Goal: Task Accomplishment & Management: Manage account settings

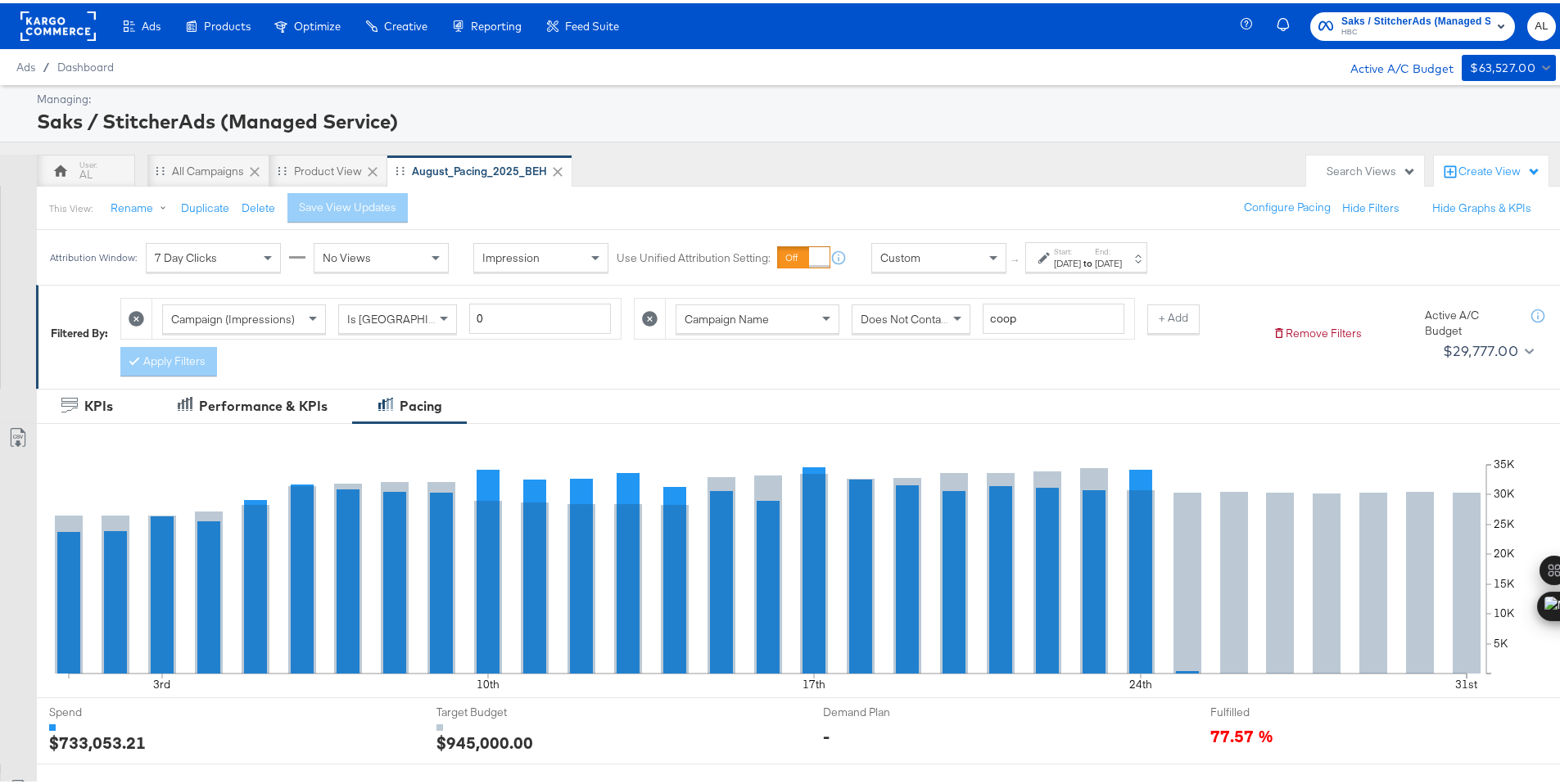
click at [965, 259] on div "Custom" at bounding box center [938, 254] width 133 height 28
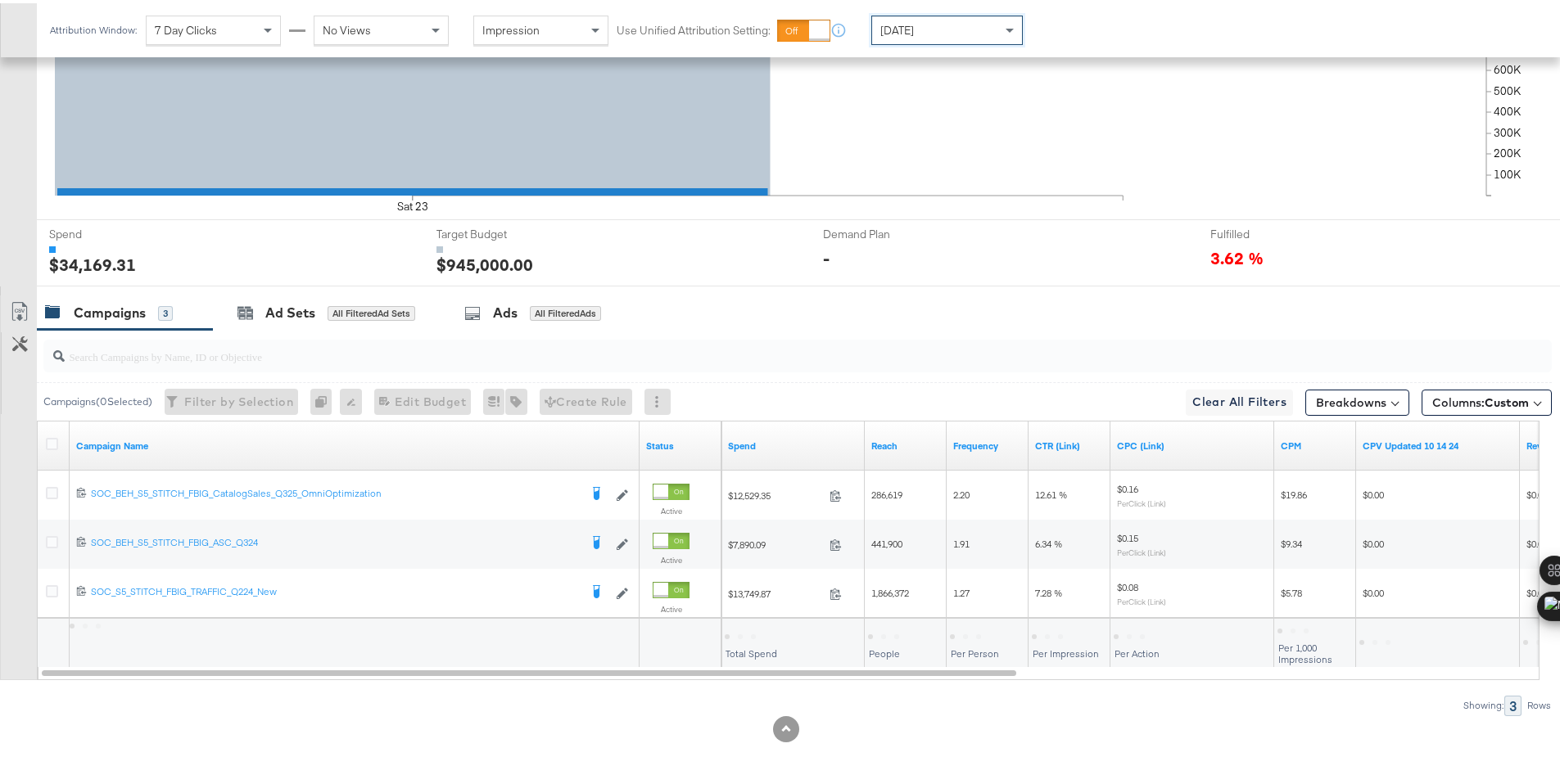
scroll to position [477, 0]
click at [750, 633] on div "$34,169.31" at bounding box center [752, 631] width 56 height 15
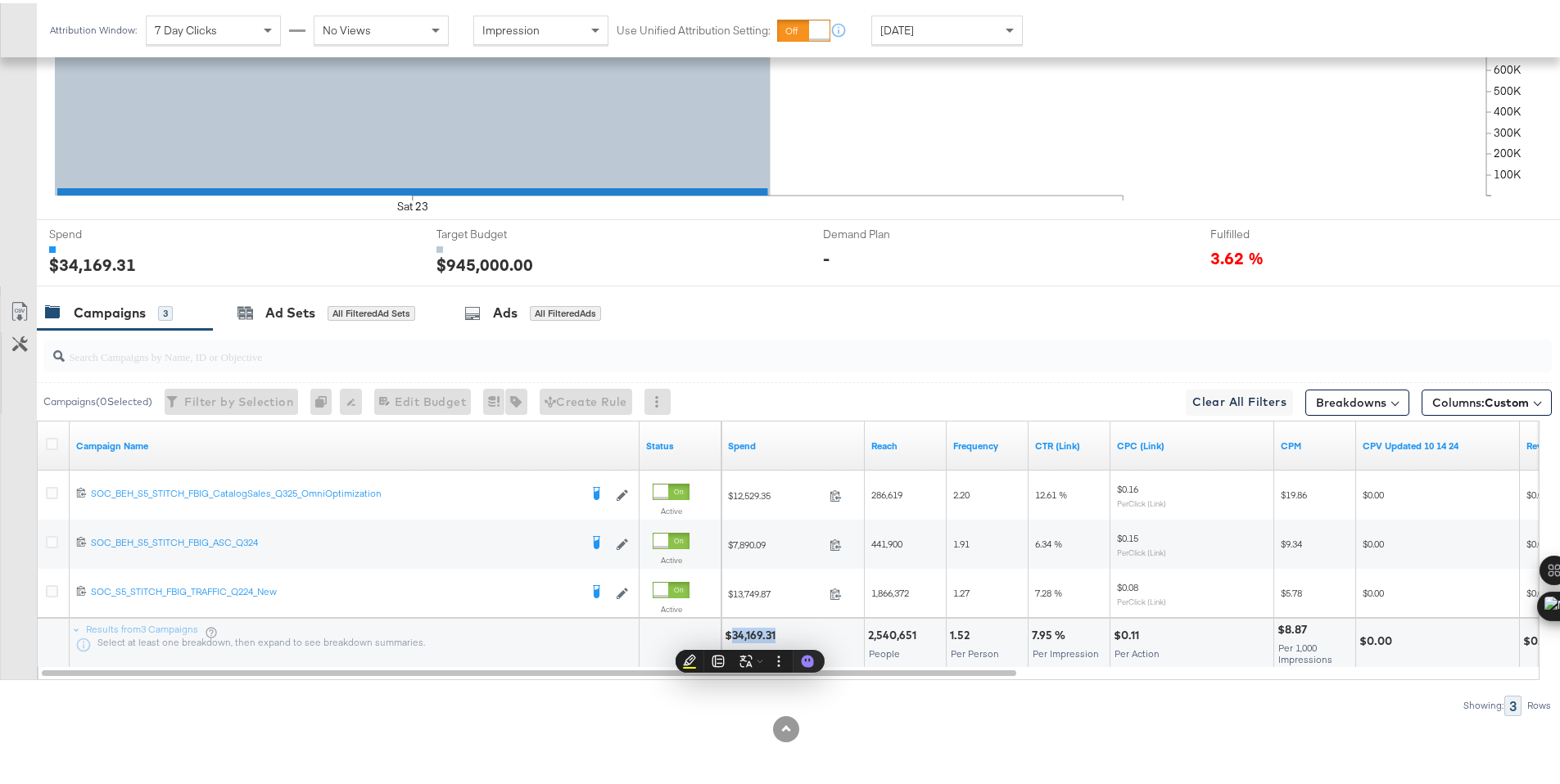
copy div "34,169.31"
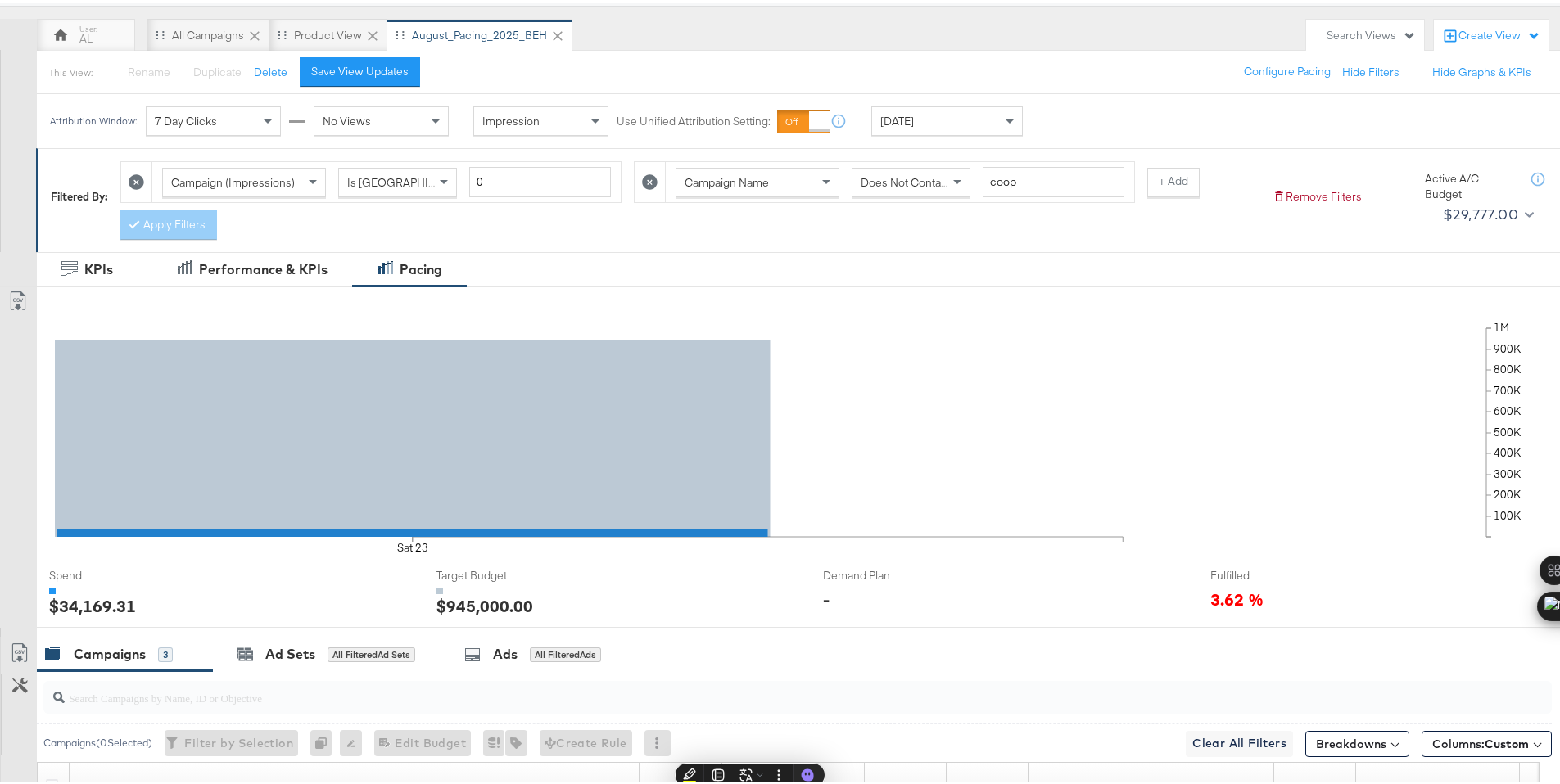
scroll to position [0, 0]
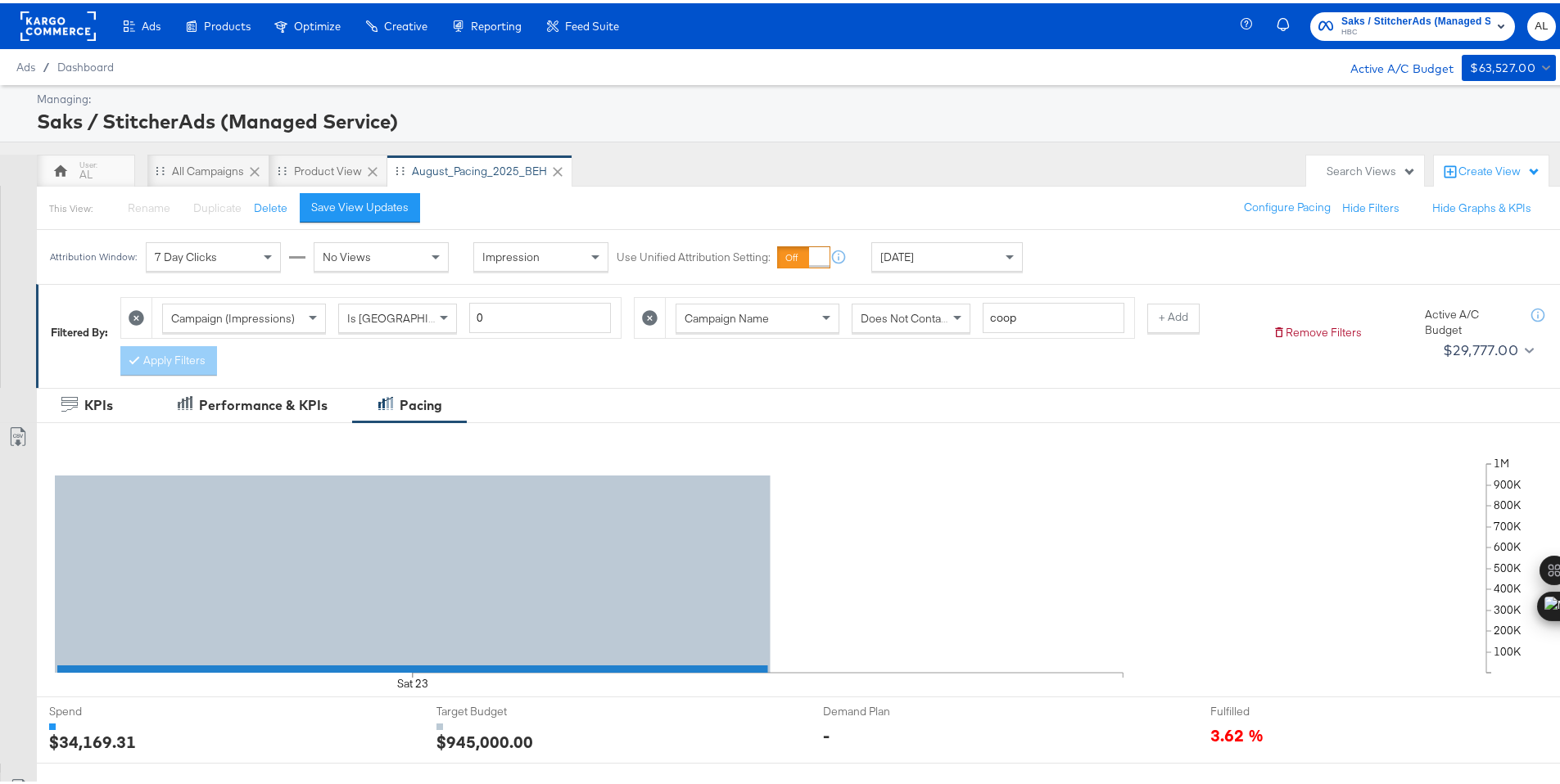
click at [47, 18] on rect at bounding box center [58, 22] width 76 height 30
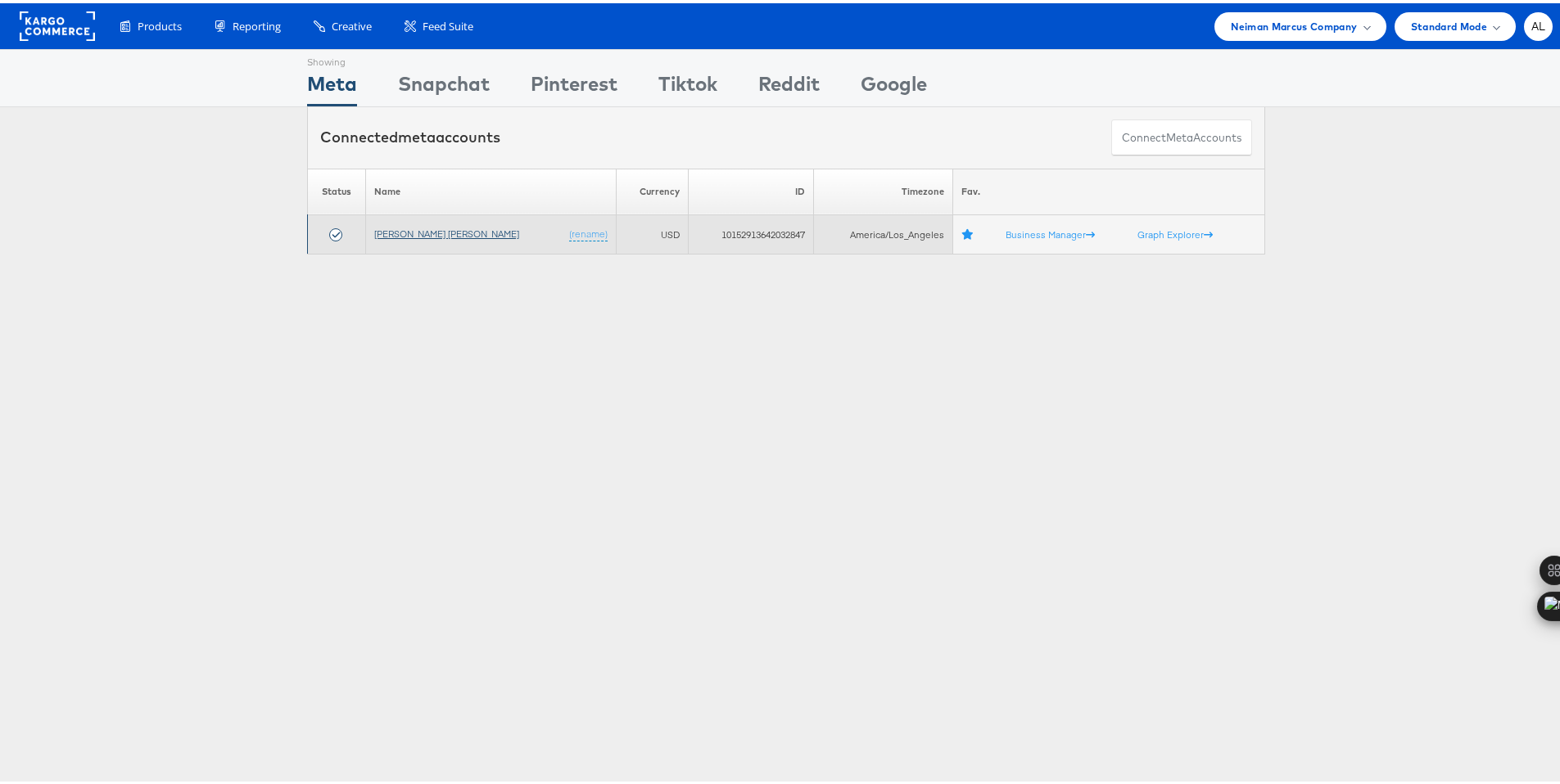
click at [406, 232] on link "[PERSON_NAME] [PERSON_NAME]" at bounding box center [446, 230] width 145 height 13
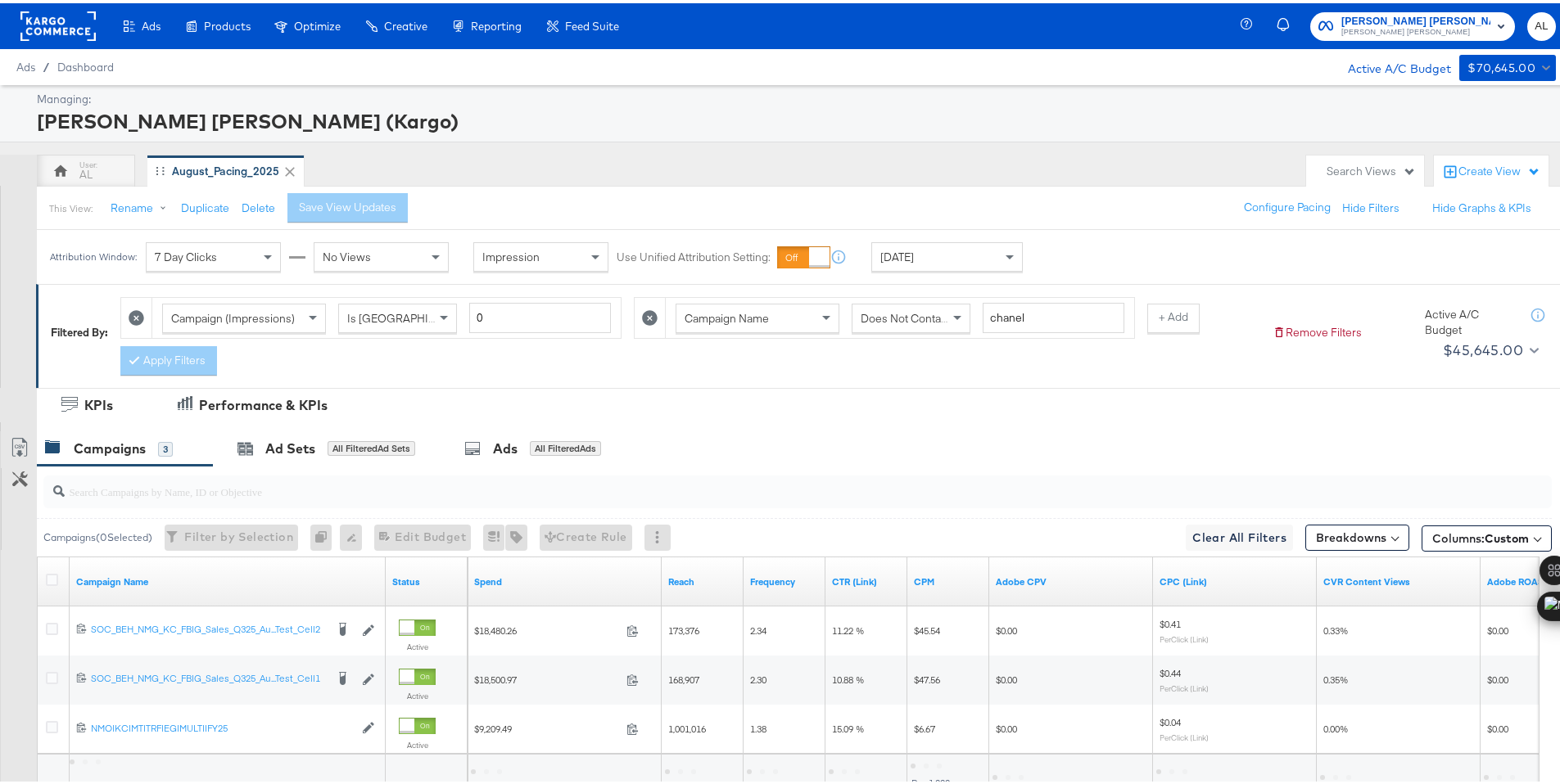
click at [899, 254] on span "[DATE]" at bounding box center [896, 254] width 33 height 14
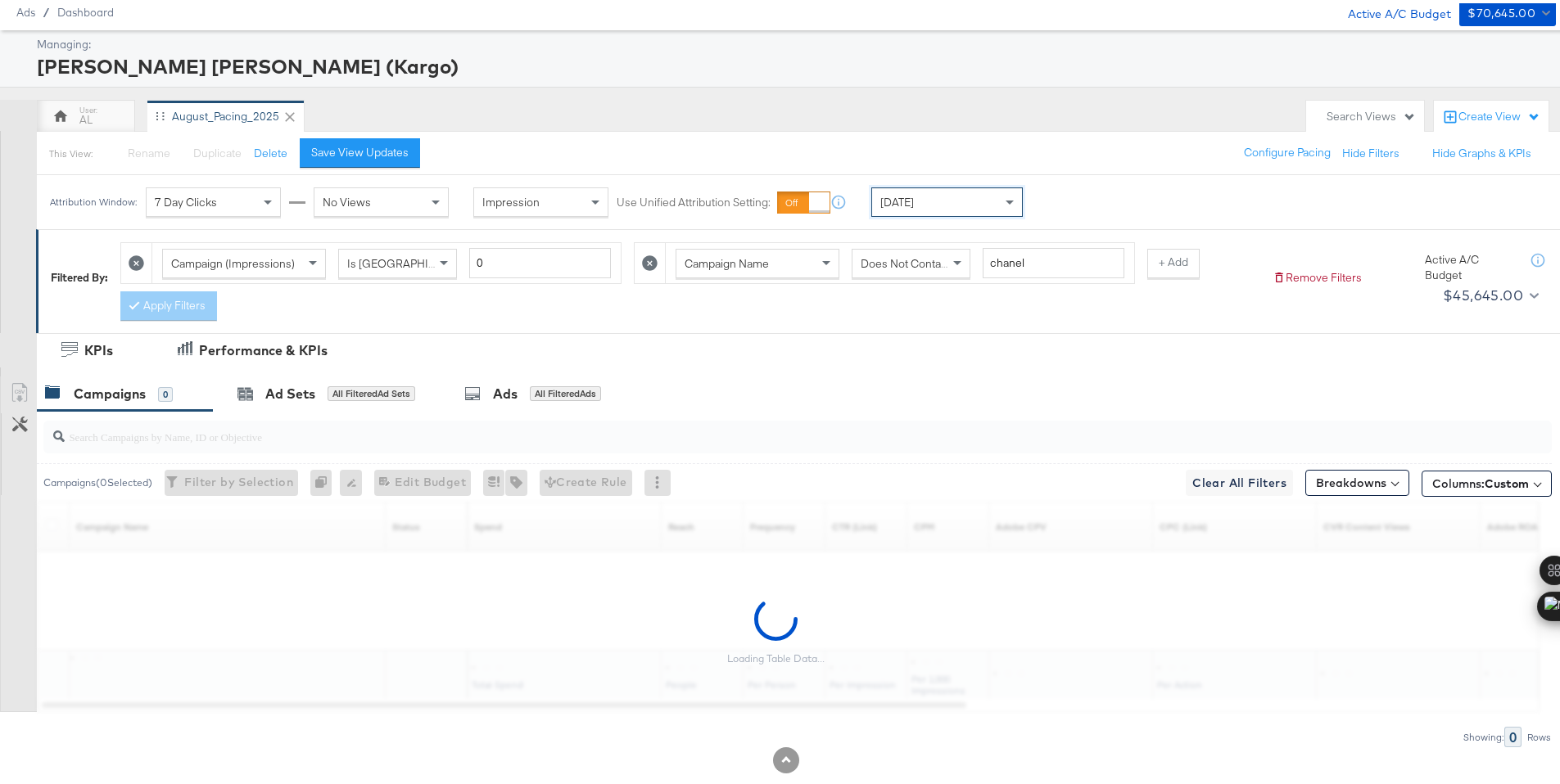
scroll to position [86, 0]
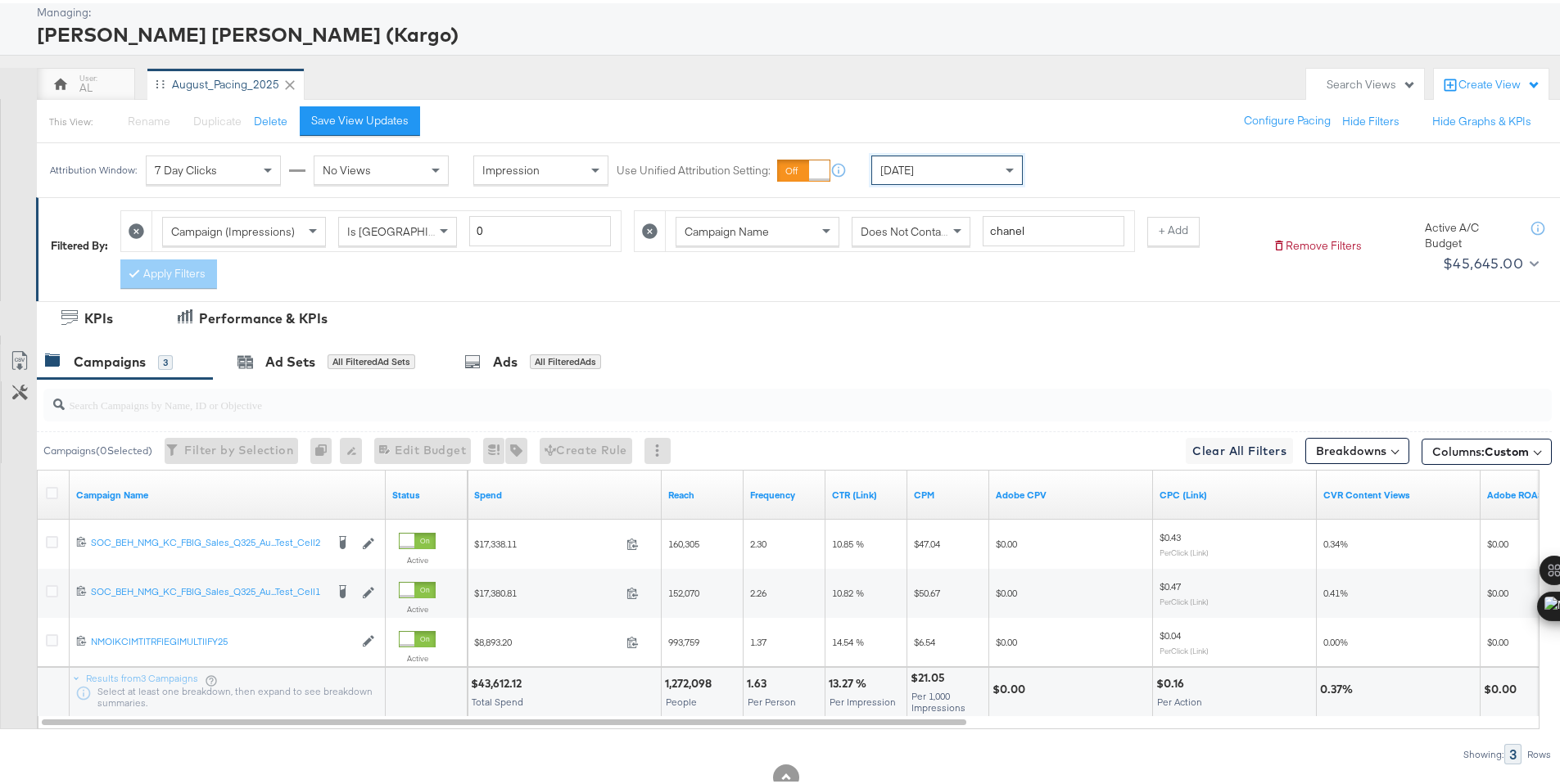
click at [502, 680] on div "$43,612.12" at bounding box center [498, 680] width 56 height 15
copy div "43,612.12"
click at [942, 168] on div "Today" at bounding box center [946, 166] width 150 height 28
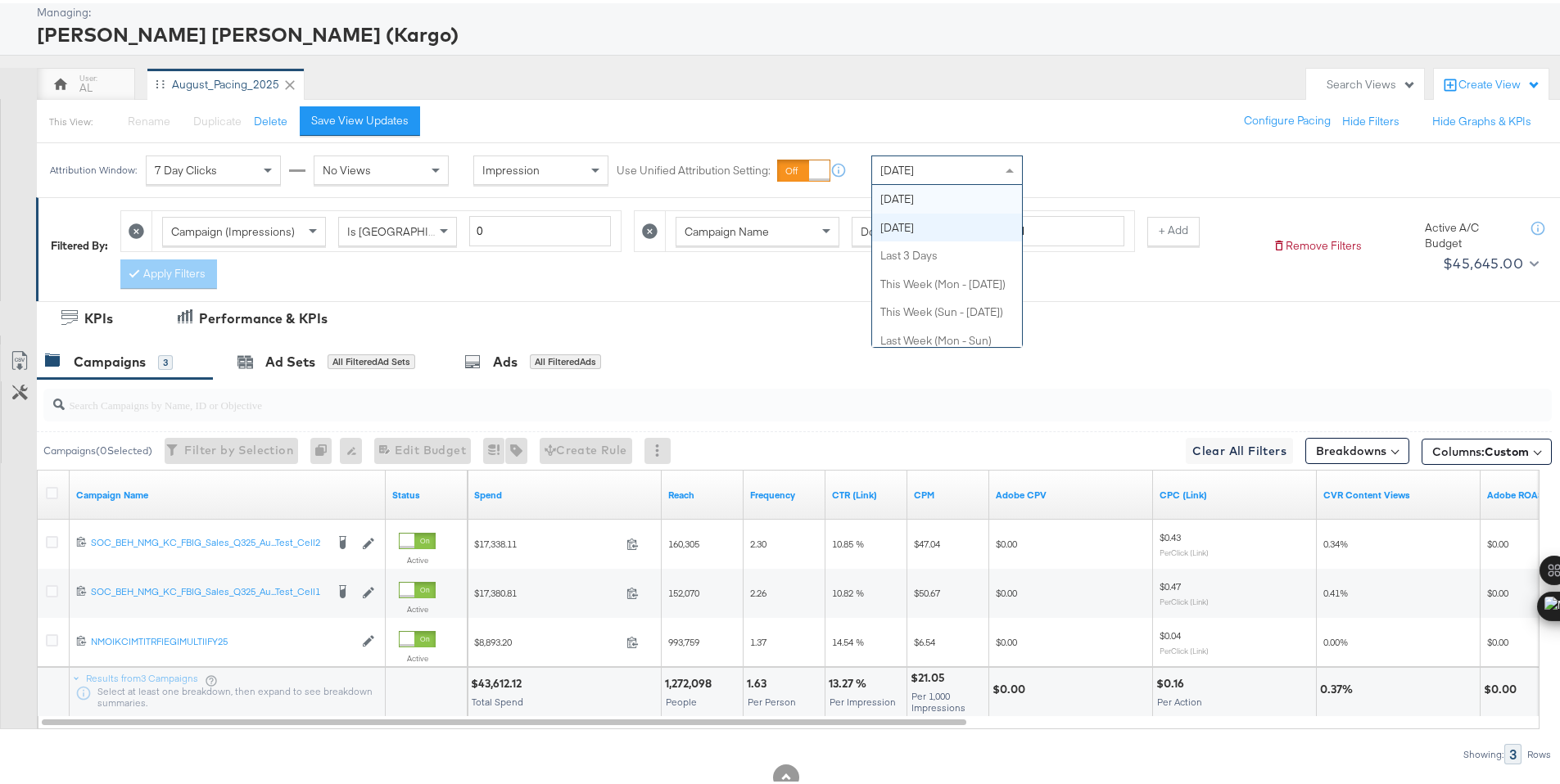
drag, startPoint x: 921, startPoint y: 226, endPoint x: 920, endPoint y: 209, distance: 17.0
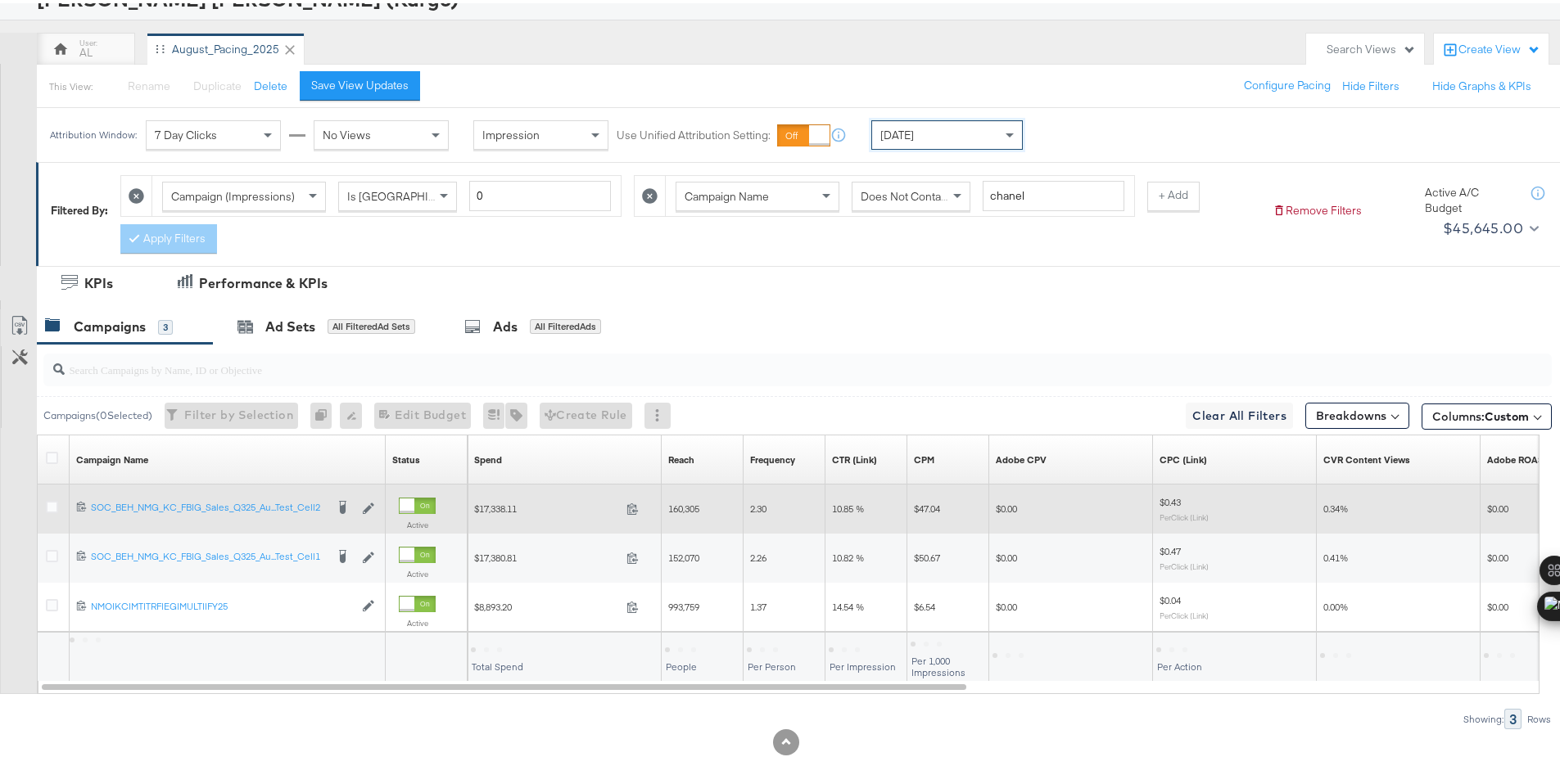
scroll to position [136, 0]
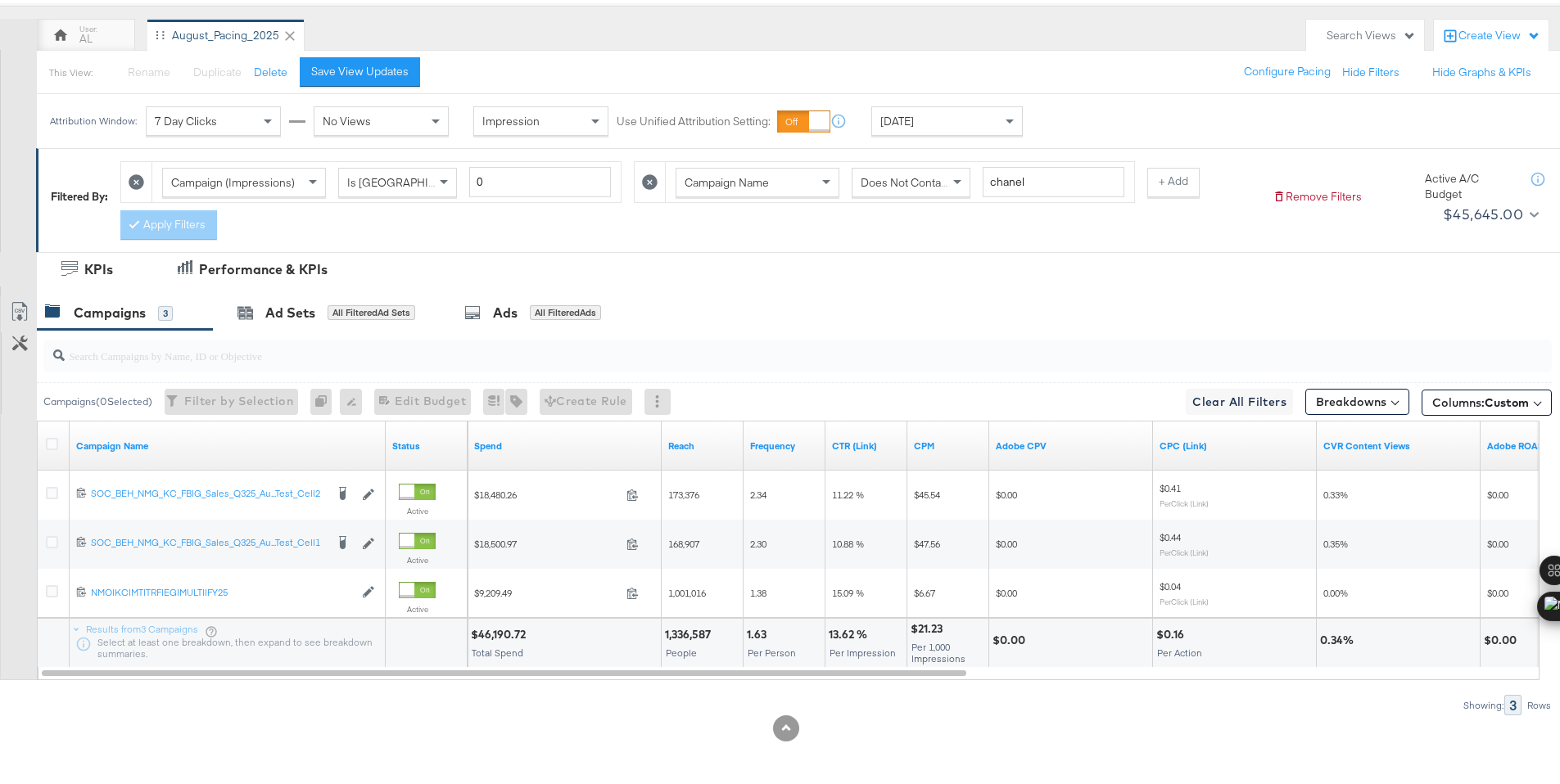
click at [493, 632] on div "$46,190.72" at bounding box center [500, 630] width 59 height 15
copy div "46,190.72"
drag, startPoint x: 54, startPoint y: 441, endPoint x: 78, endPoint y: 432, distance: 25.6
click at [54, 441] on icon at bounding box center [52, 441] width 13 height 13
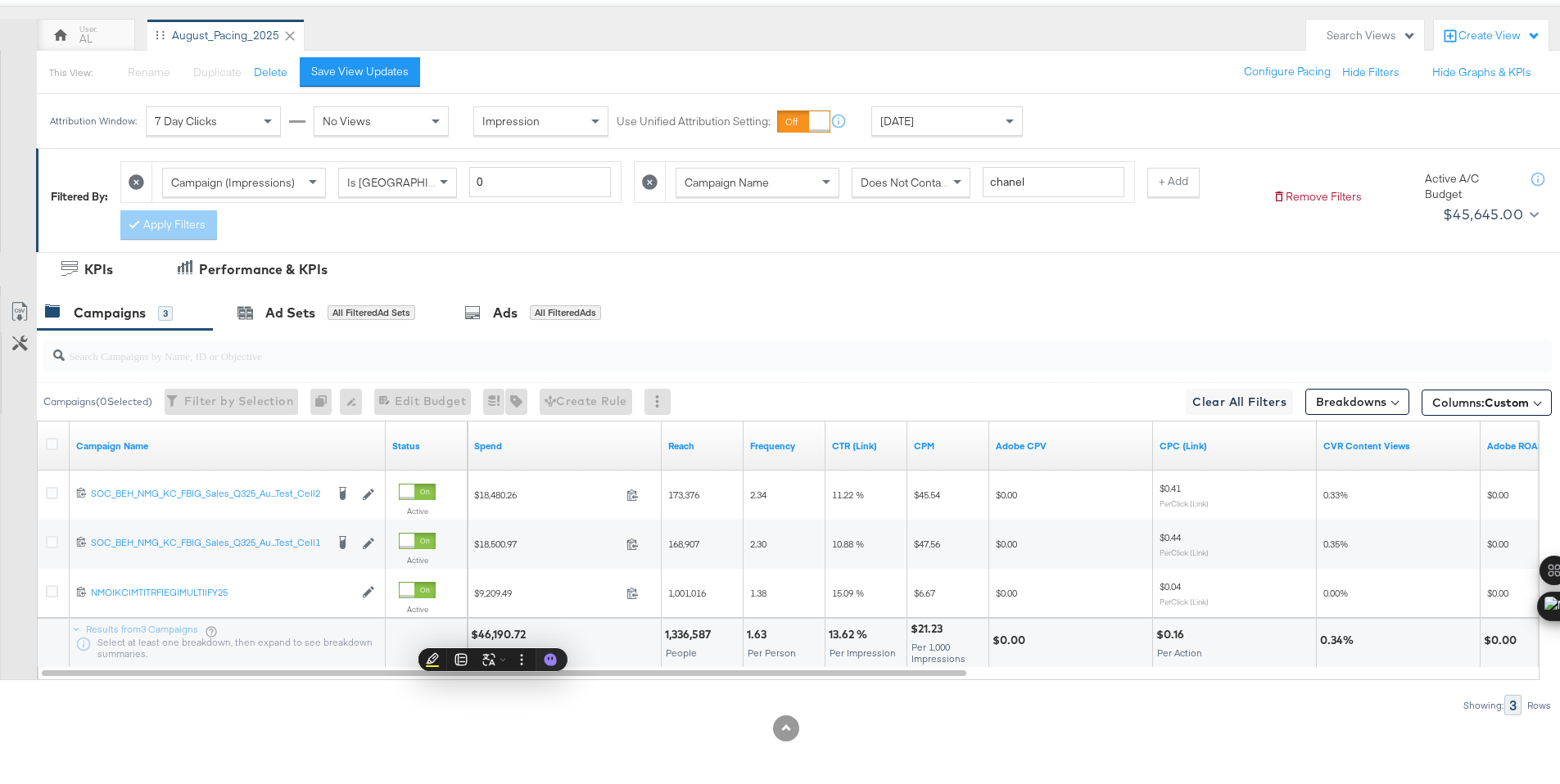
click at [0, 0] on input "checkbox" at bounding box center [0, 0] width 0 height 0
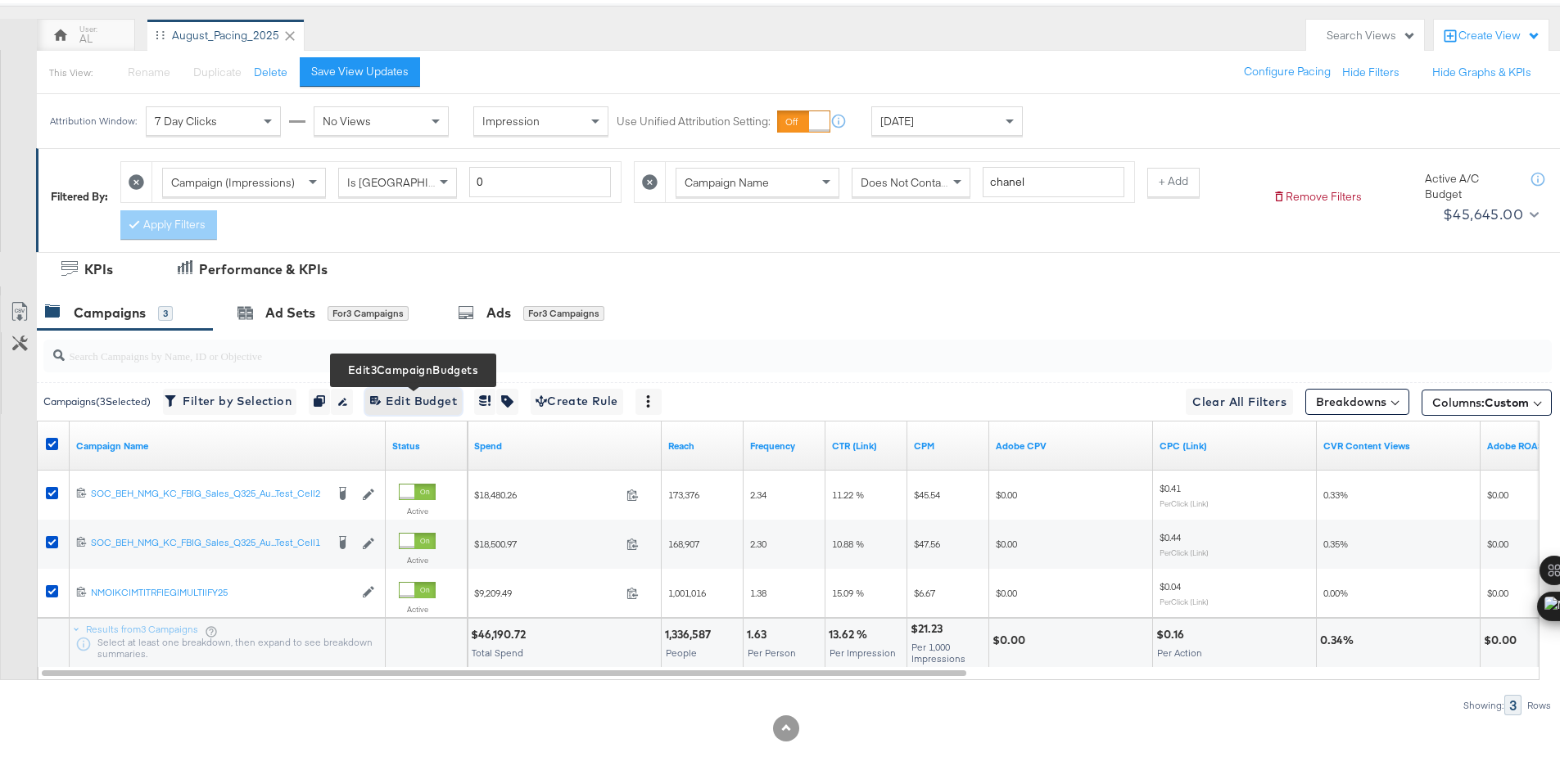
click at [405, 401] on span "Edit 3 Campaign Budgets Edit Budget" at bounding box center [413, 397] width 86 height 21
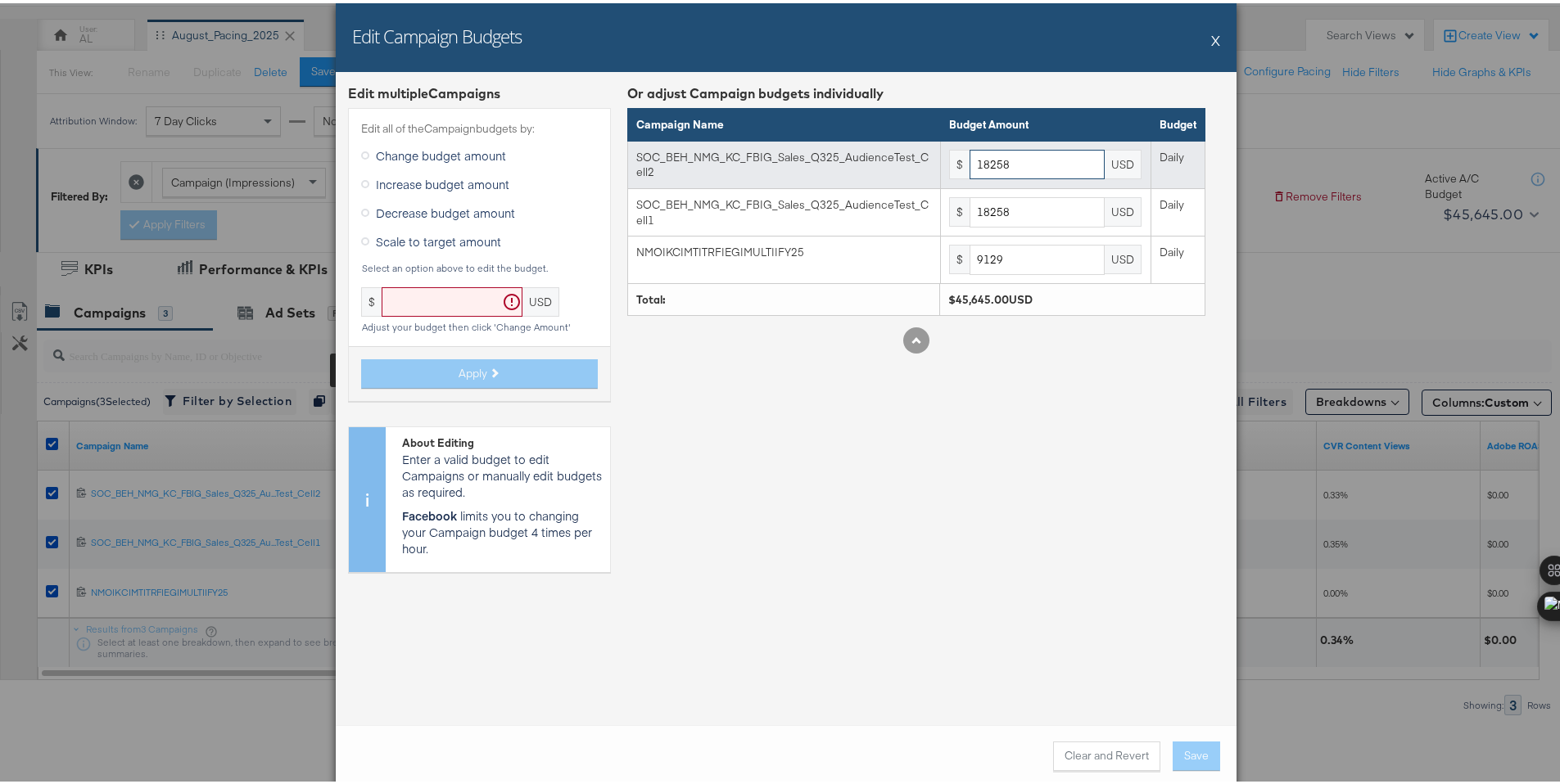
click at [1004, 175] on input "18258" at bounding box center [1036, 162] width 135 height 31
paste input "5956"
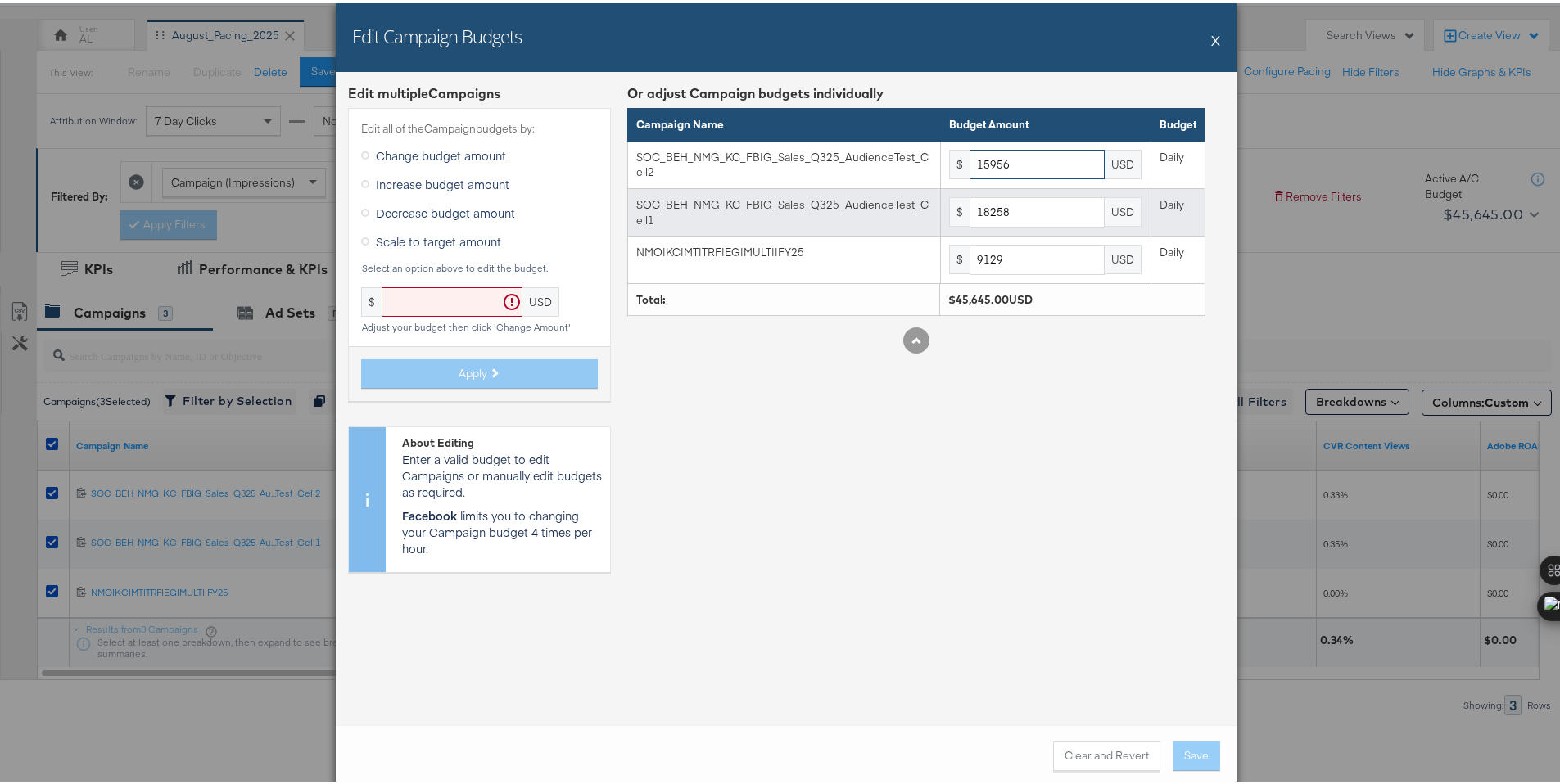
type input "15956"
click at [1006, 209] on input "18258" at bounding box center [1036, 209] width 135 height 31
paste input "5956"
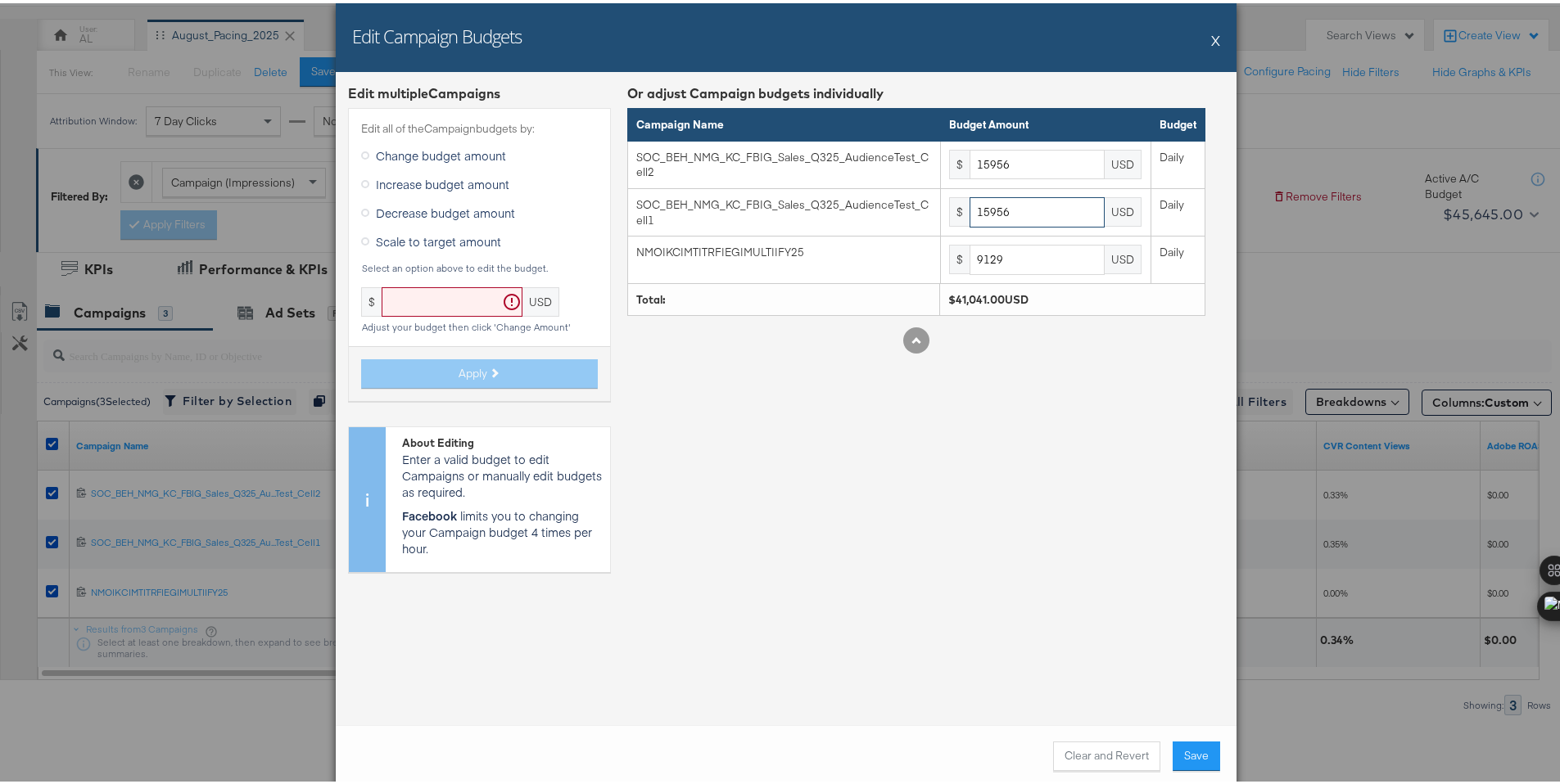
type input "15956"
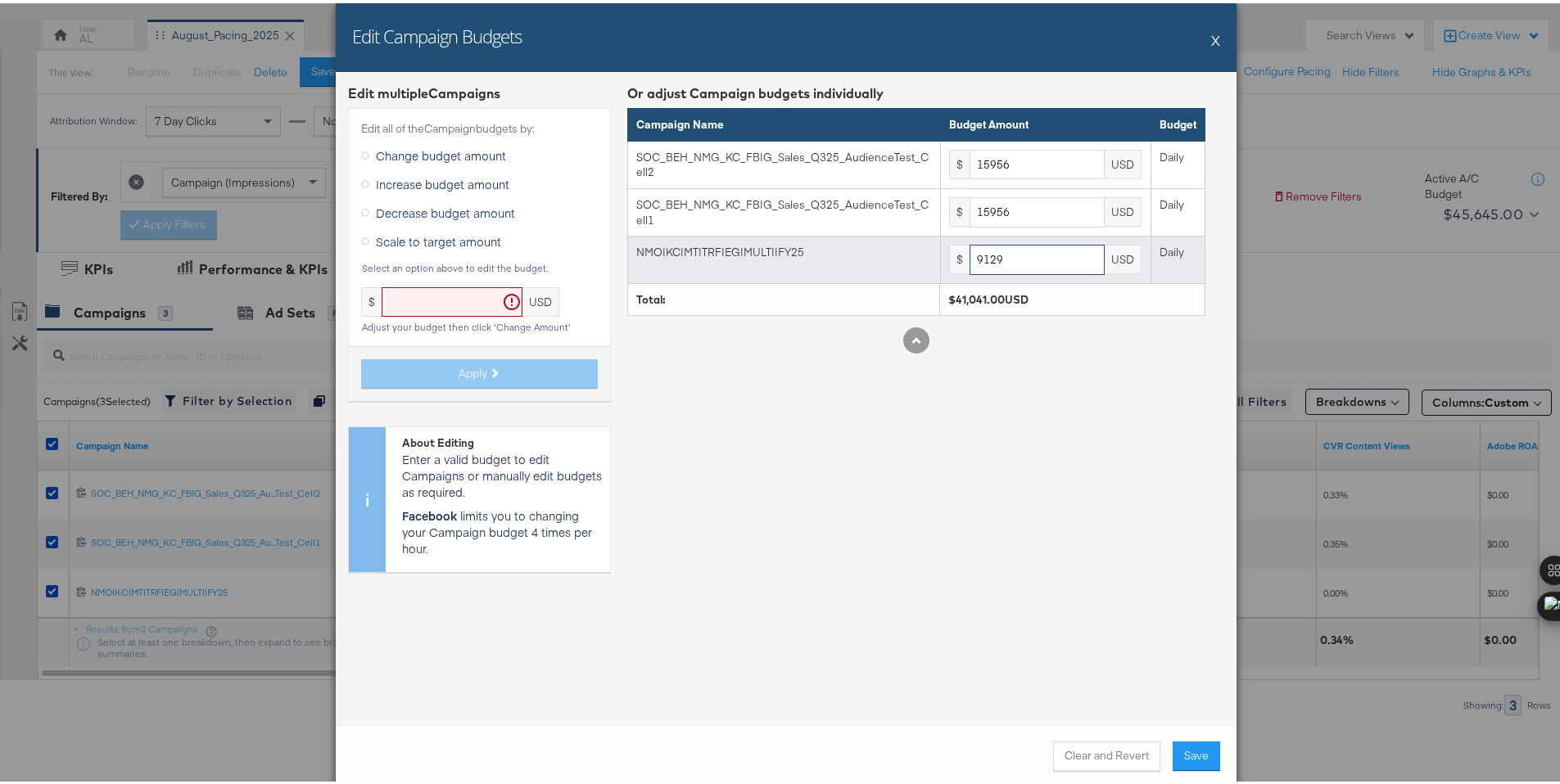
click at [1000, 256] on input "9129" at bounding box center [1036, 256] width 135 height 31
paste input "7978"
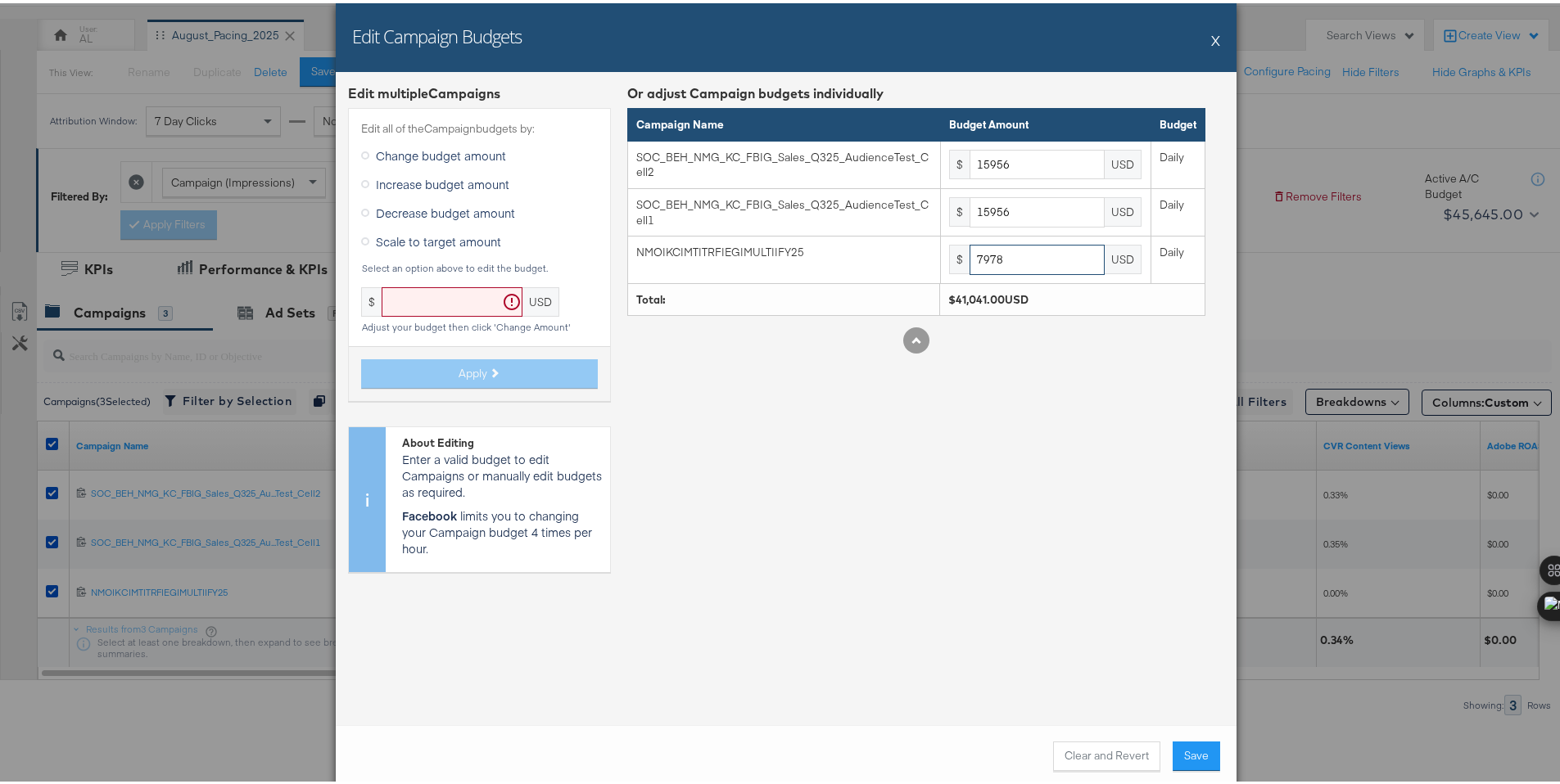
type input "7978"
drag, startPoint x: 1079, startPoint y: 544, endPoint x: 1103, endPoint y: 596, distance: 57.3
click at [1079, 544] on div "Or adjust Campaign budgets individually Campaign Name Budget Amount Budget SOC_…" at bounding box center [916, 331] width 578 height 501
click at [1181, 744] on button "Save" at bounding box center [1196, 753] width 48 height 30
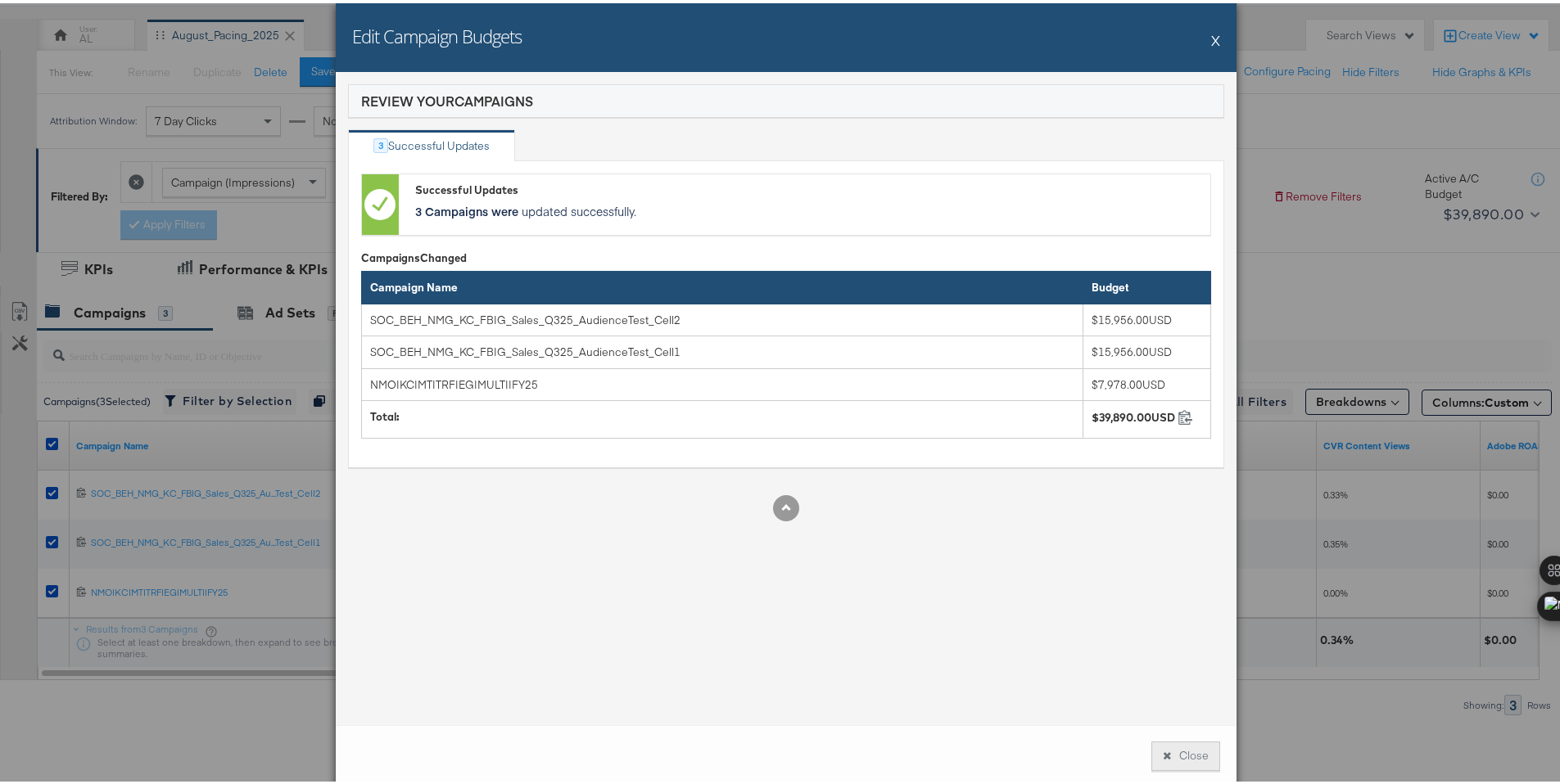
click at [1188, 750] on button "Close" at bounding box center [1185, 753] width 68 height 30
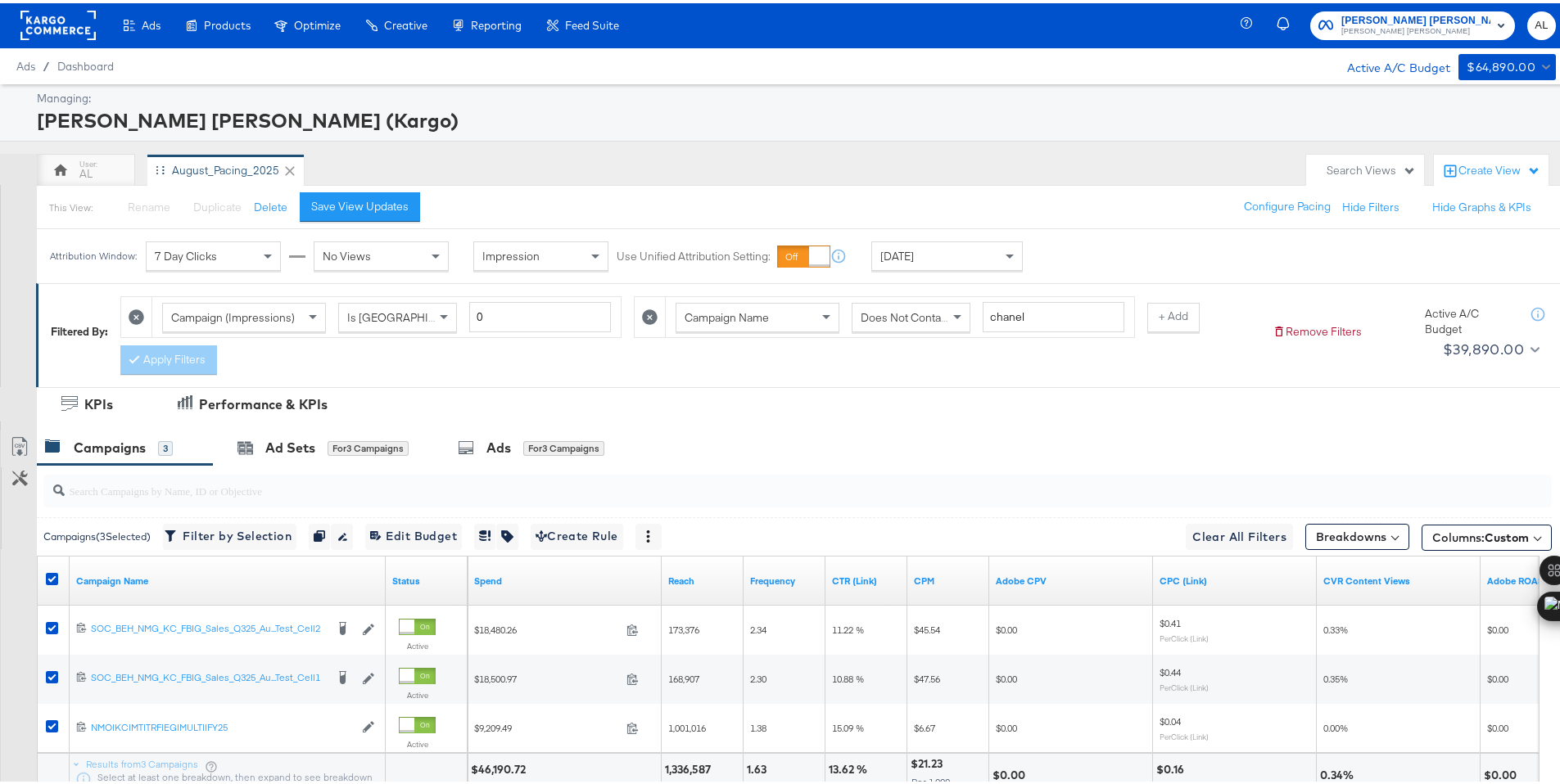
scroll to position [0, 0]
click at [1376, 22] on span "Neiman Marcus" at bounding box center [1416, 29] width 149 height 13
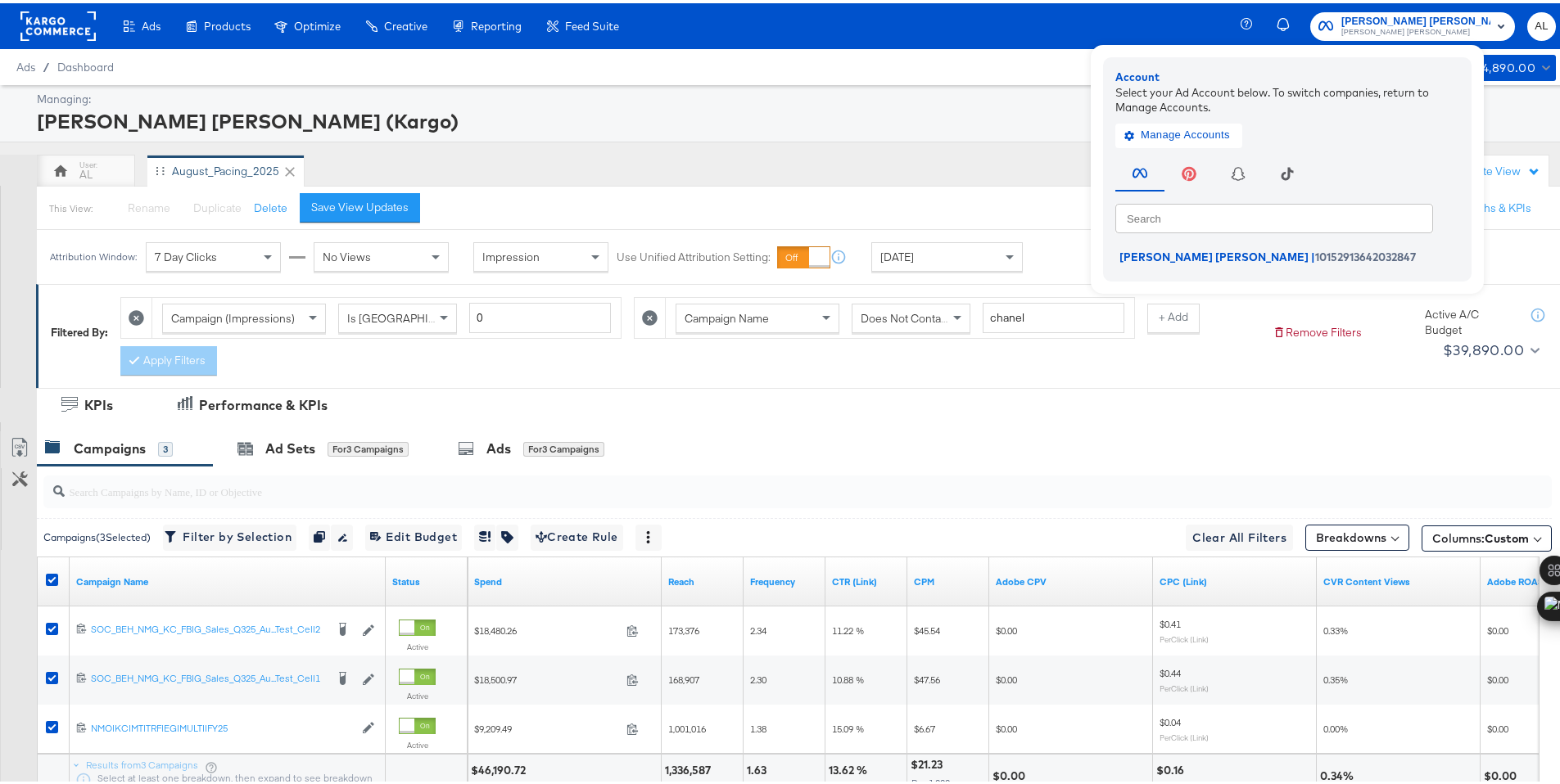
click at [1396, 37] on button "Neiman Marcus (Kargo) Neiman Marcus" at bounding box center [1412, 23] width 204 height 29
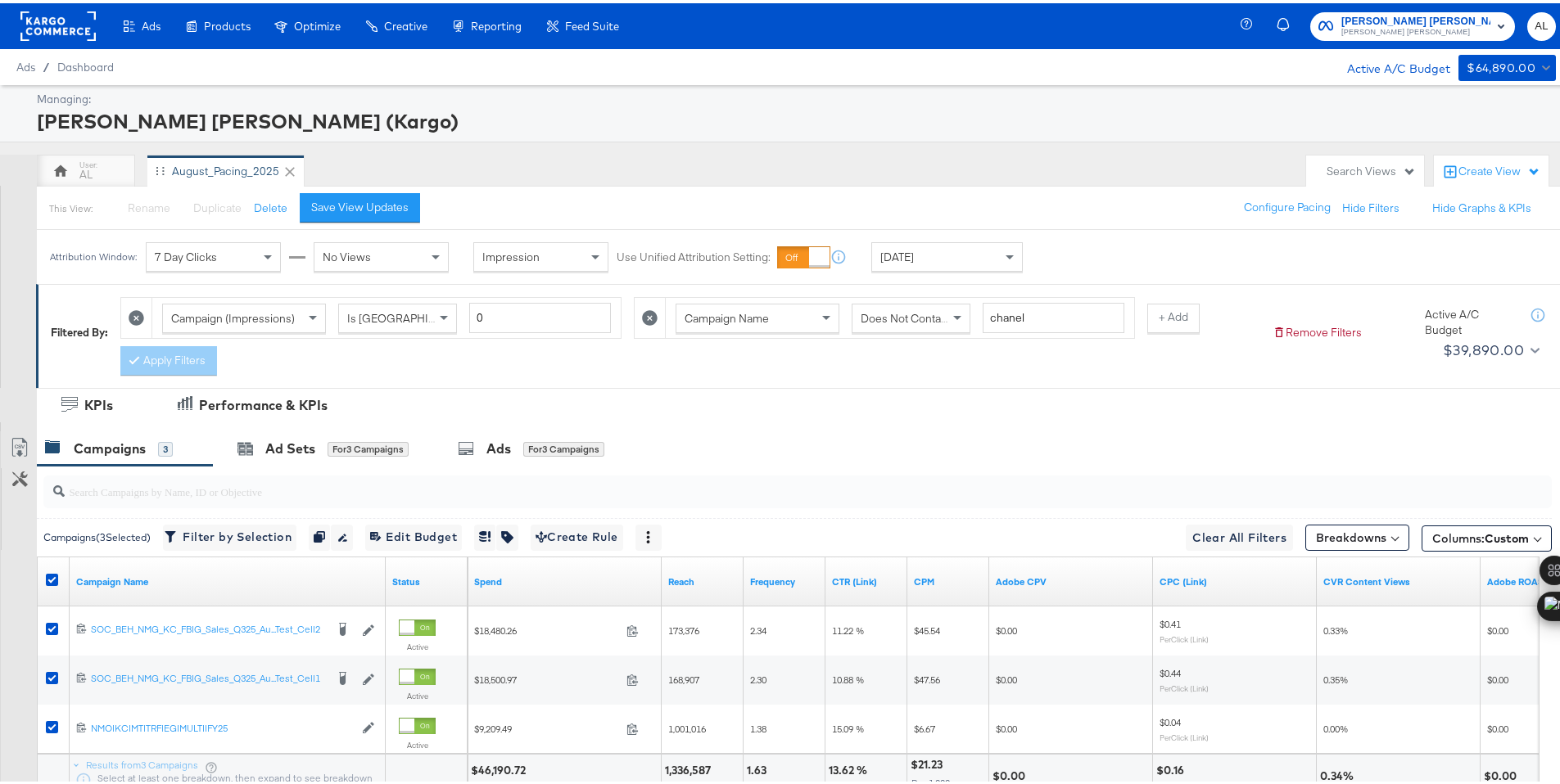
click at [45, 26] on rect at bounding box center [58, 22] width 76 height 30
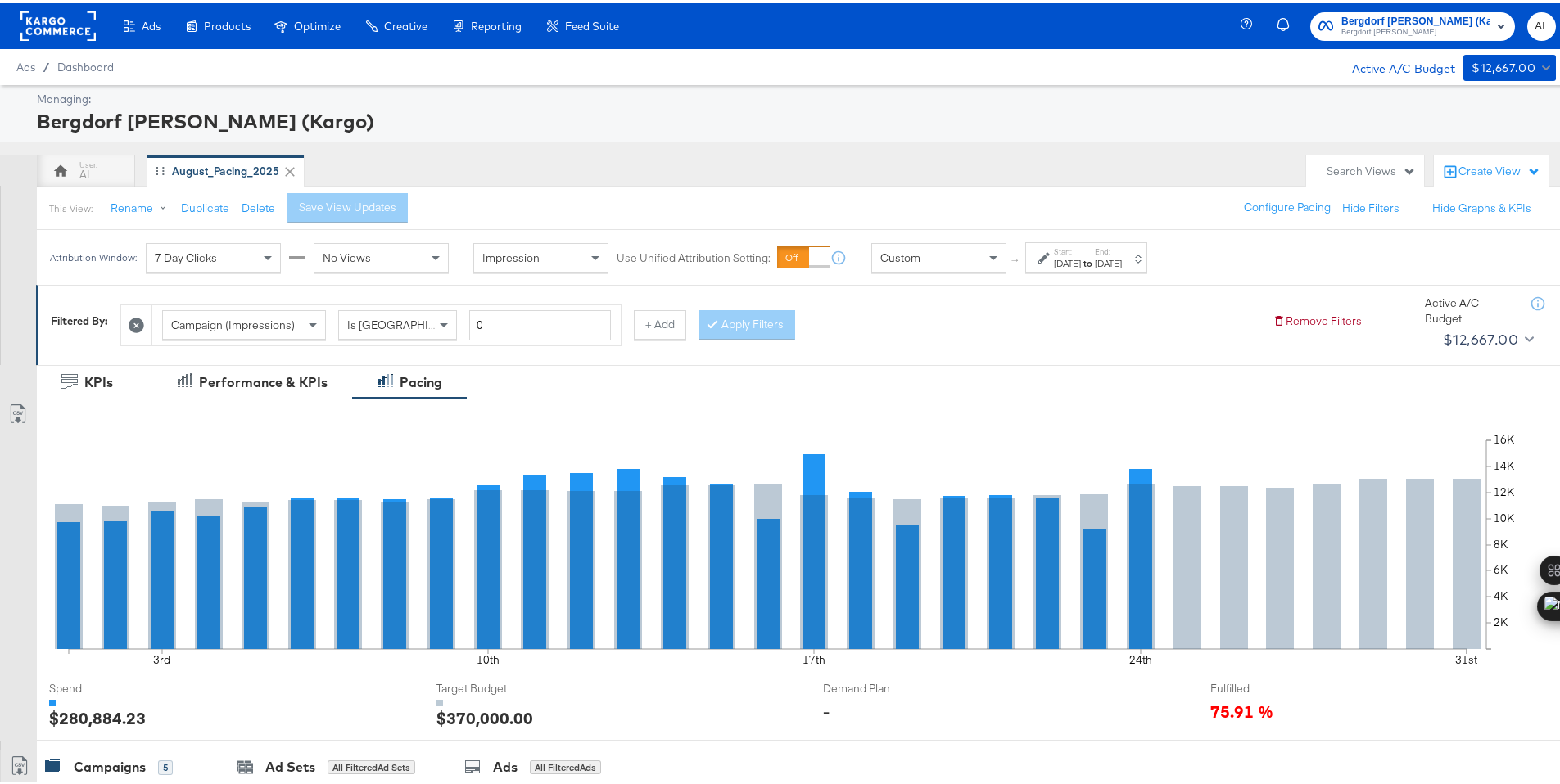
click at [963, 247] on div "Custom" at bounding box center [938, 254] width 133 height 28
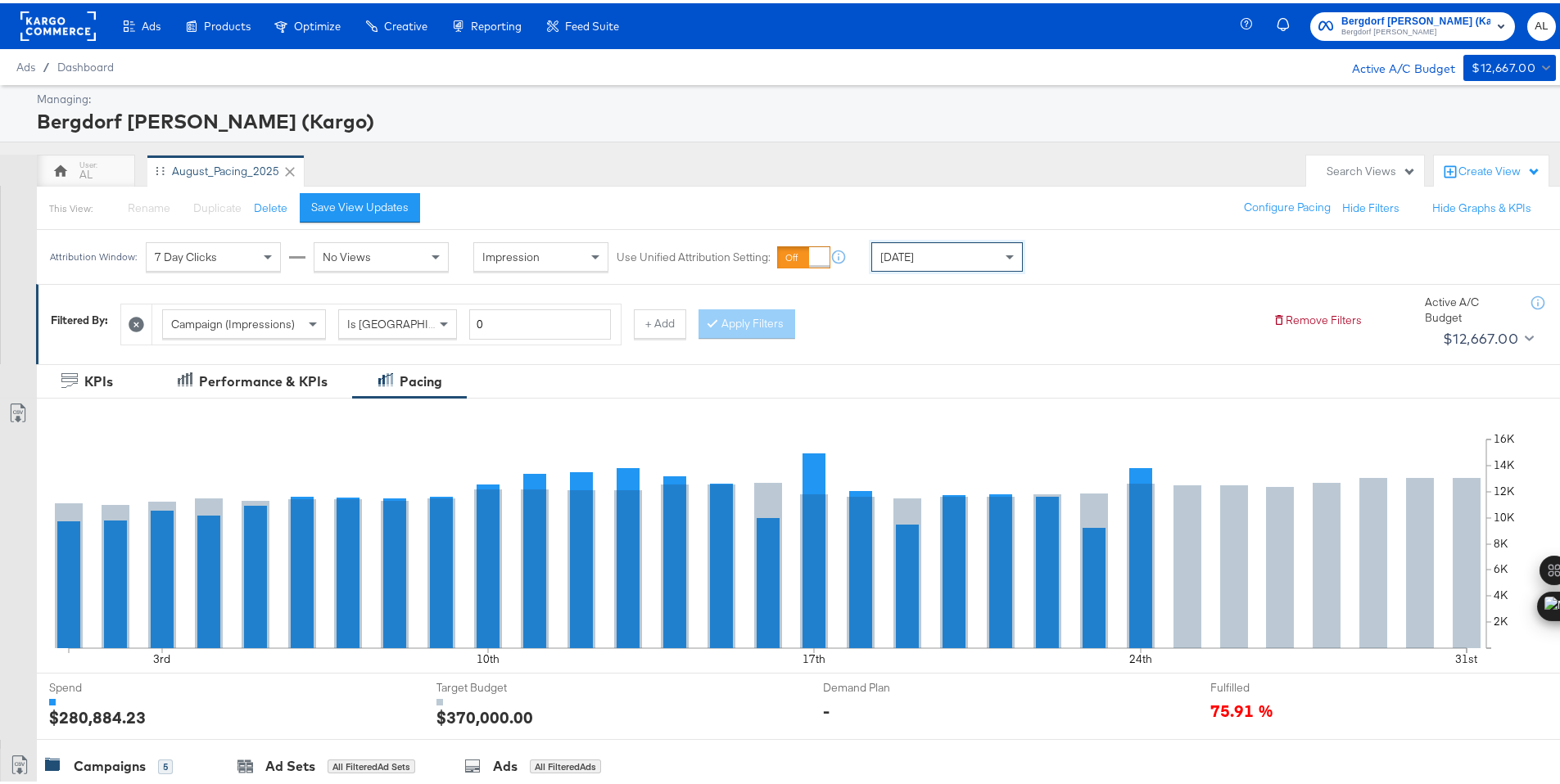
scroll to position [405, 0]
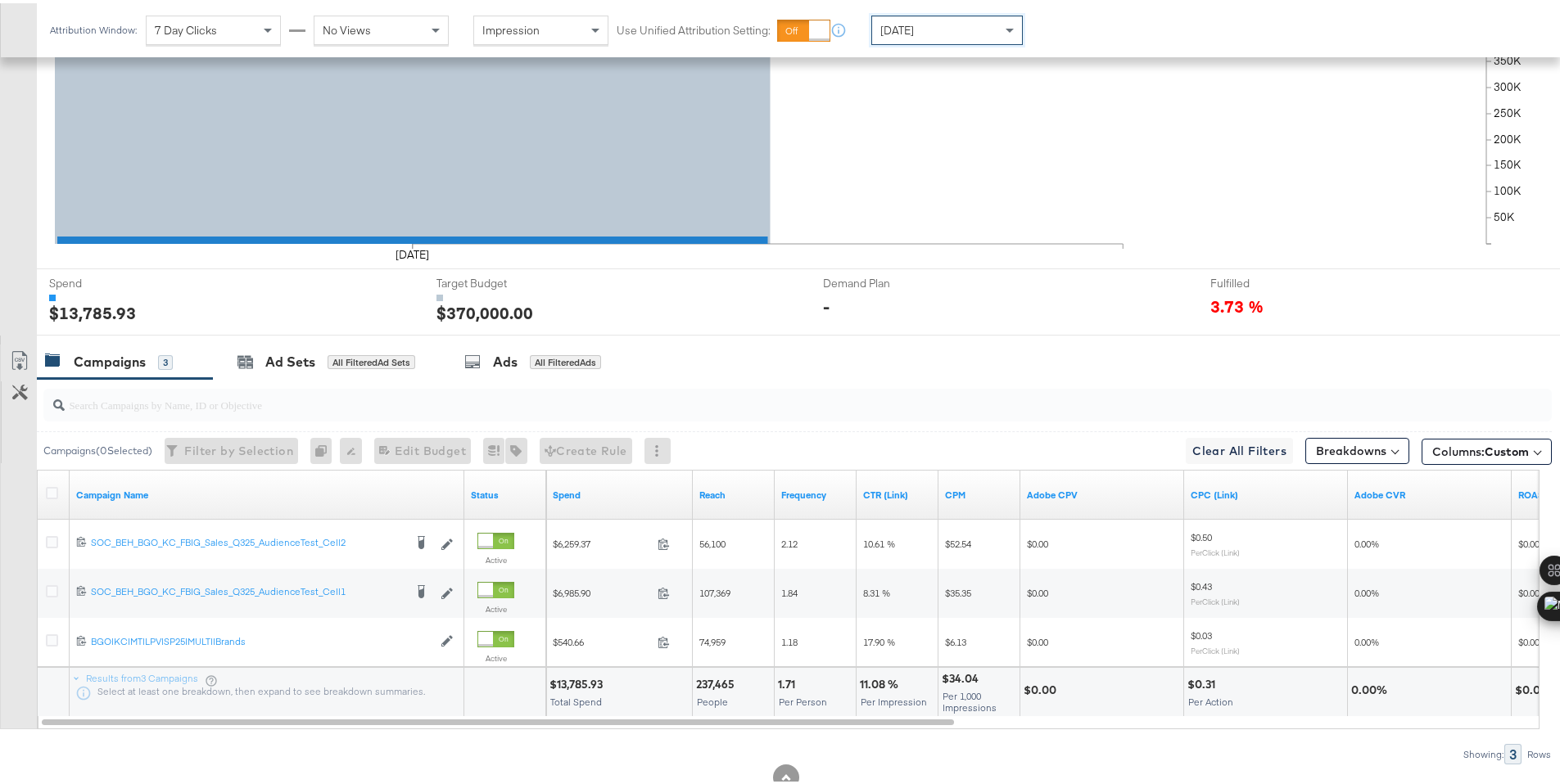
click at [572, 687] on div "$13,785.93" at bounding box center [578, 681] width 58 height 15
copy div "13,785.93"
click at [952, 32] on div "[DATE]" at bounding box center [946, 27] width 150 height 28
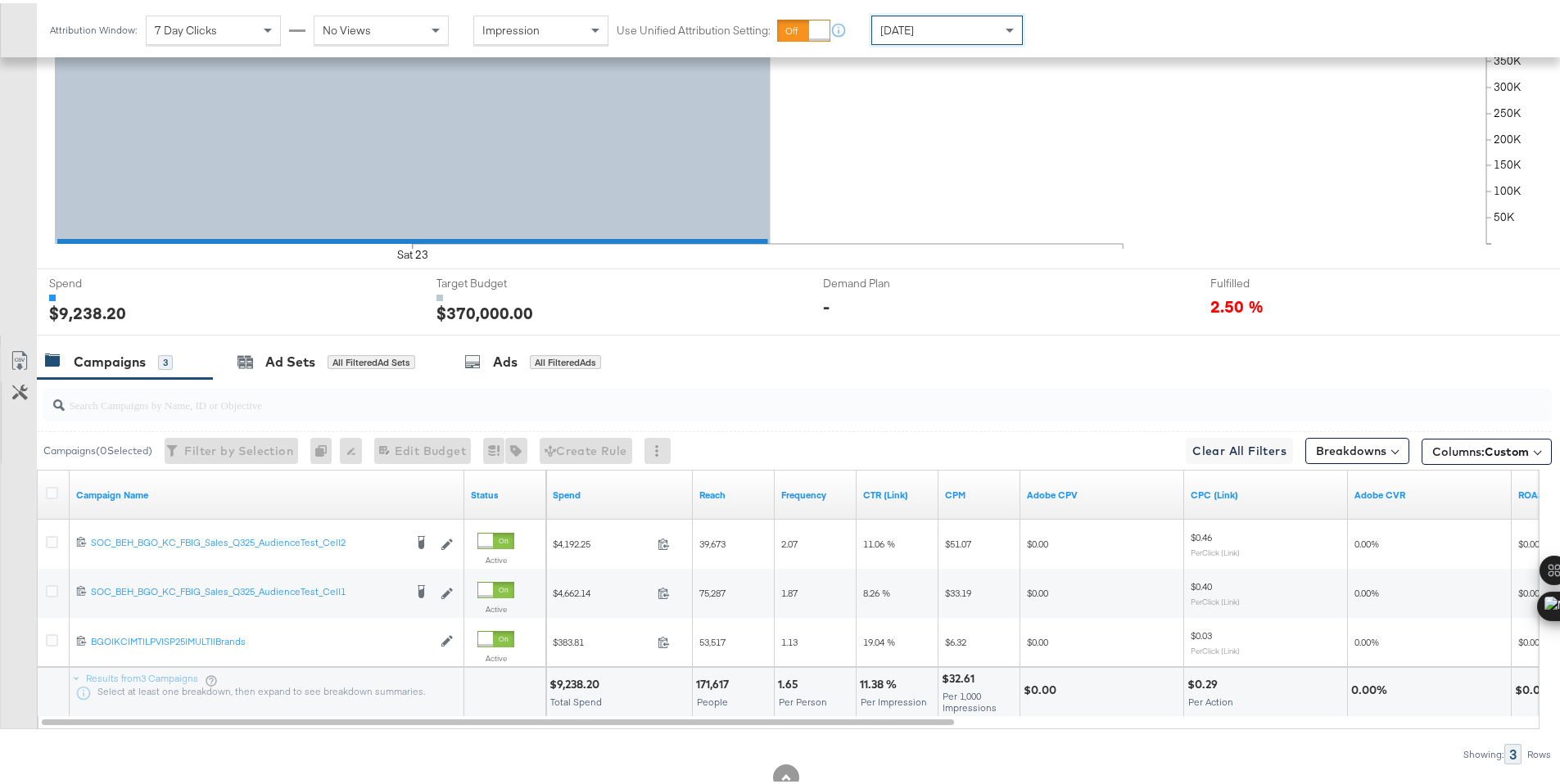
click at [576, 682] on div "$9,238.20" at bounding box center [577, 681] width 55 height 15
copy div "9,238.20"
